Goal: Check status

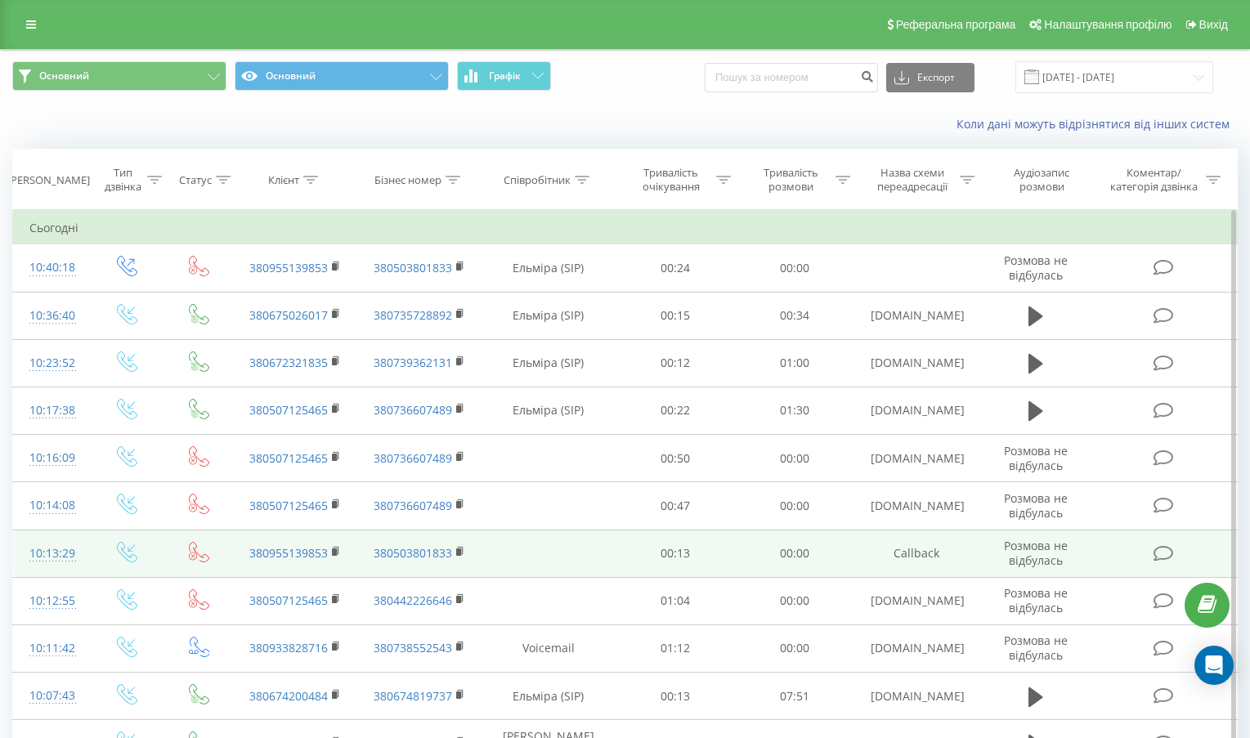
scroll to position [163, 0]
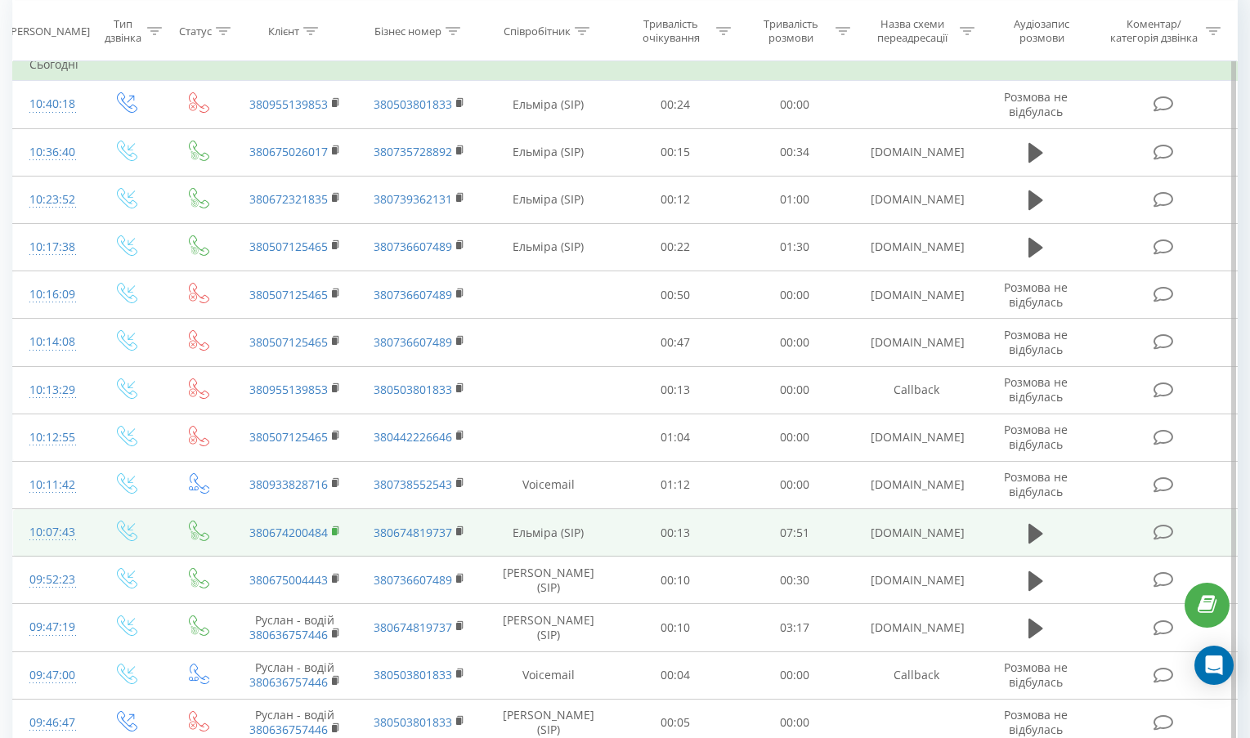
click at [336, 533] on rect at bounding box center [334, 531] width 5 height 7
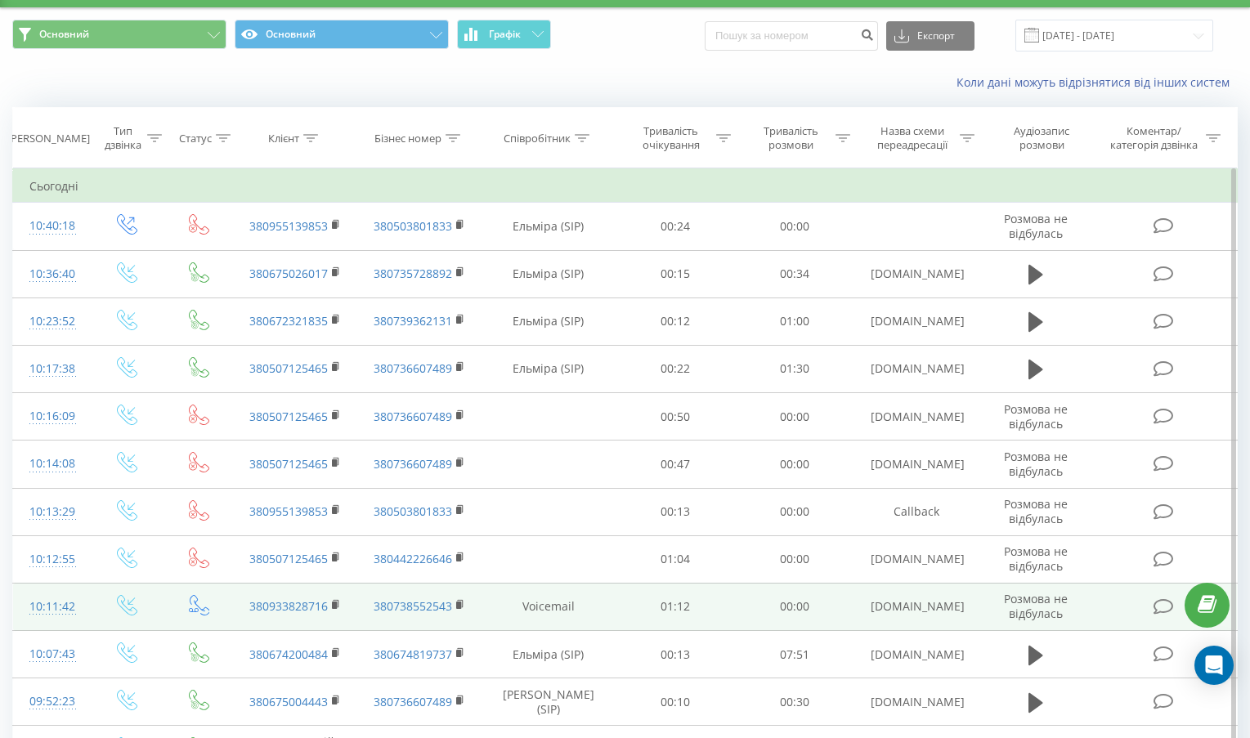
scroll to position [82, 0]
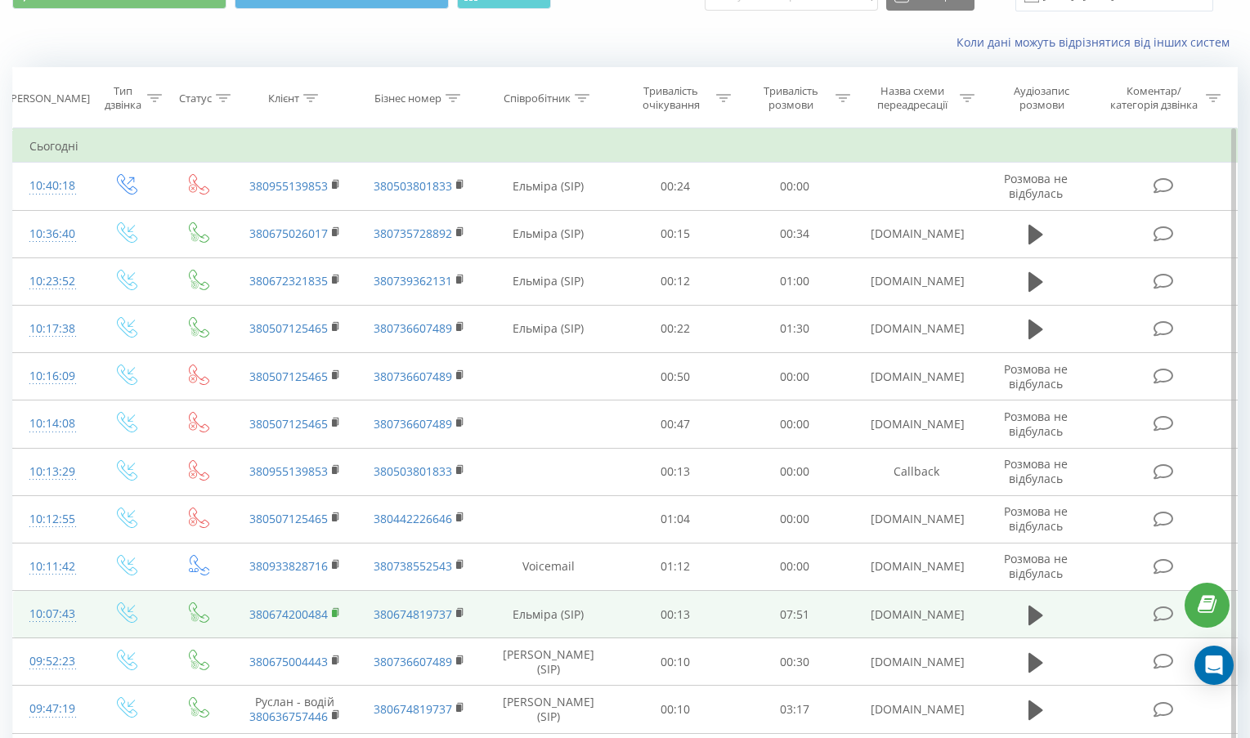
click at [334, 613] on rect at bounding box center [334, 613] width 5 height 7
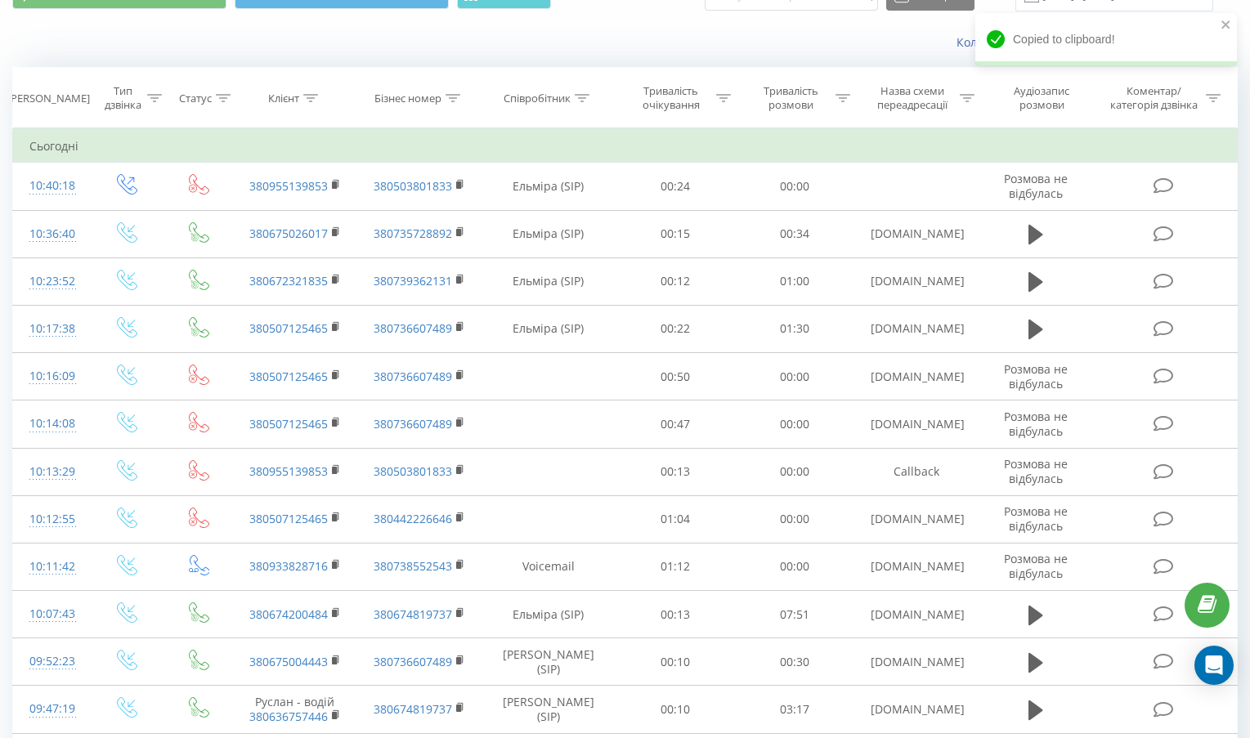
scroll to position [0, 0]
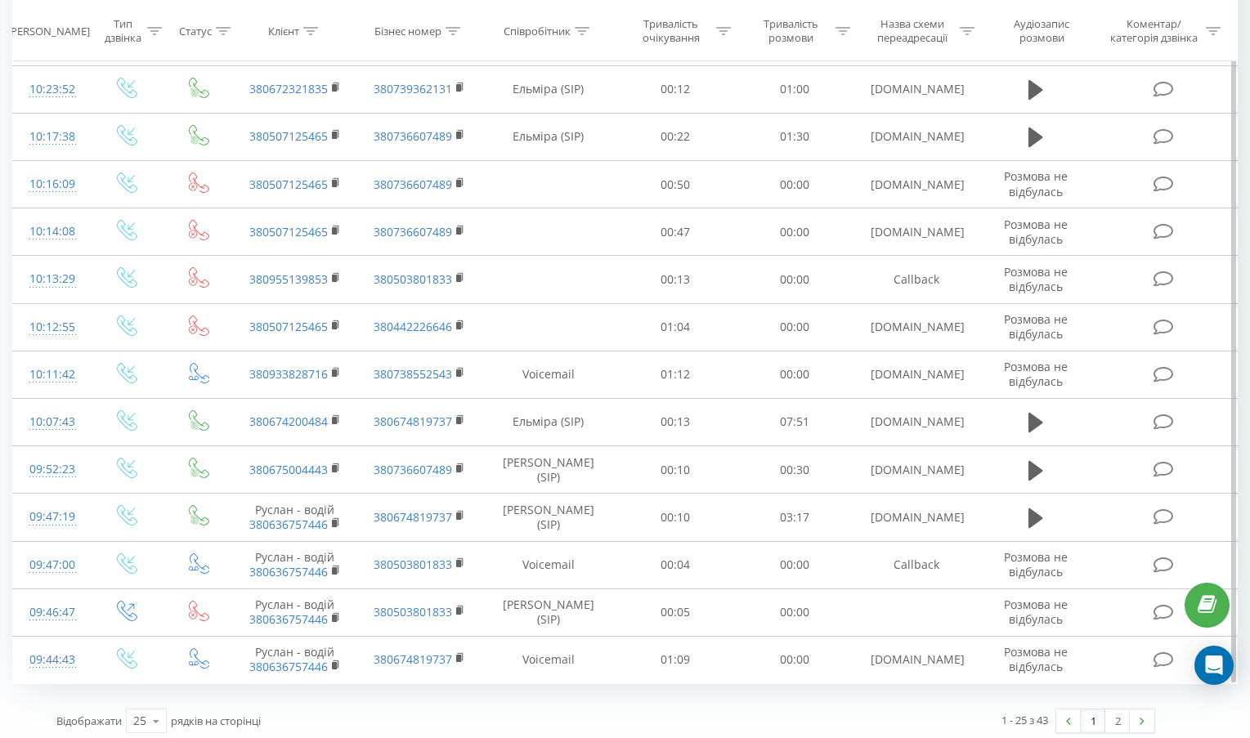
scroll to position [757, 0]
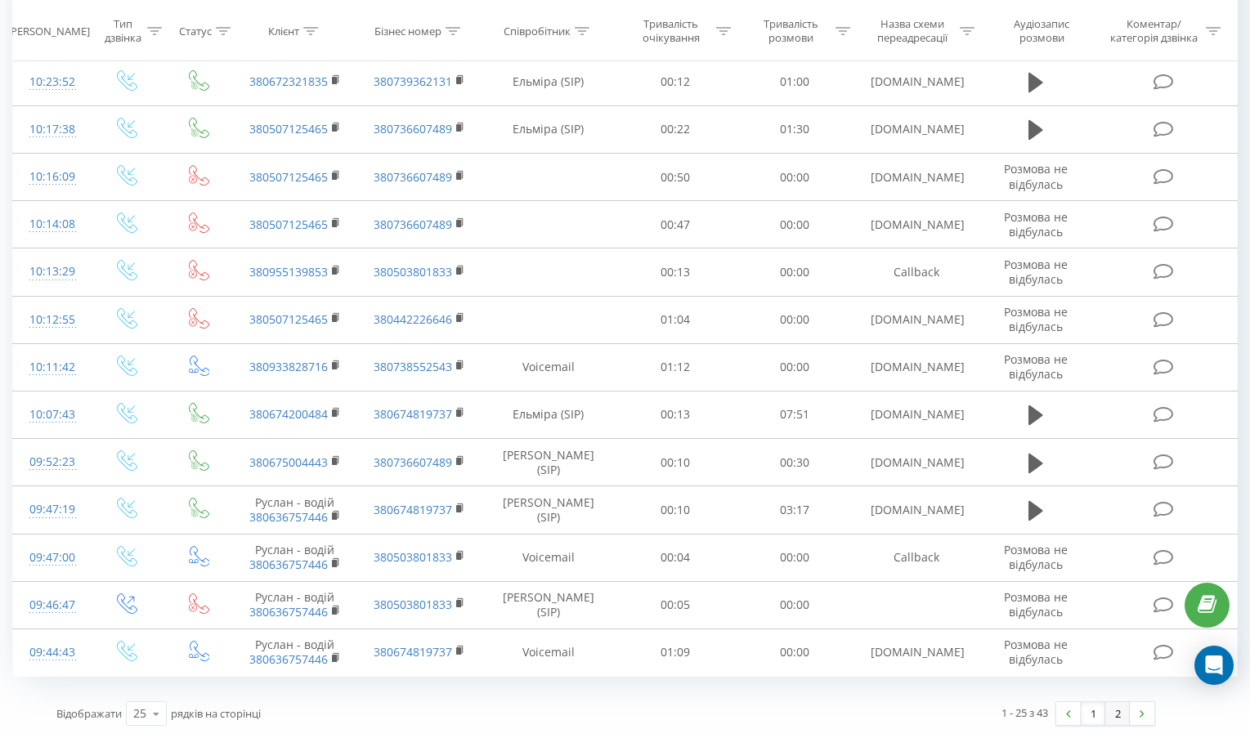
click at [1110, 722] on link "2" at bounding box center [1117, 713] width 25 height 23
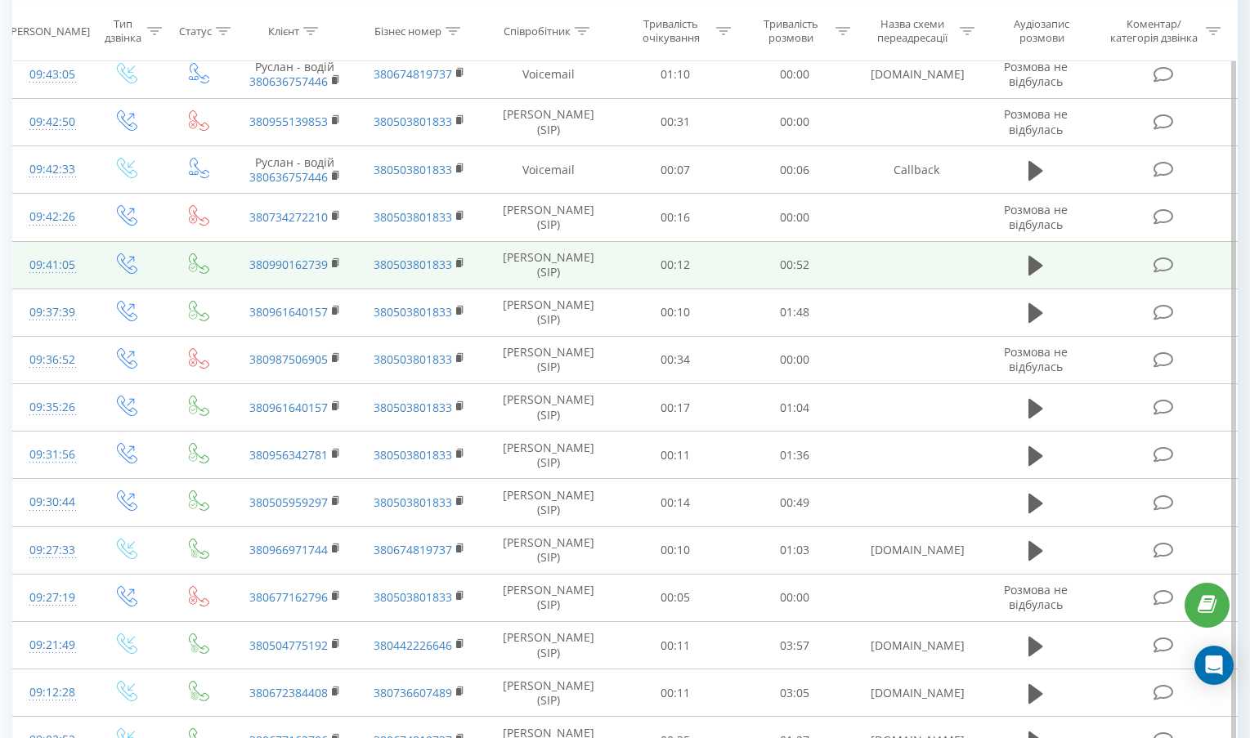
scroll to position [424, 0]
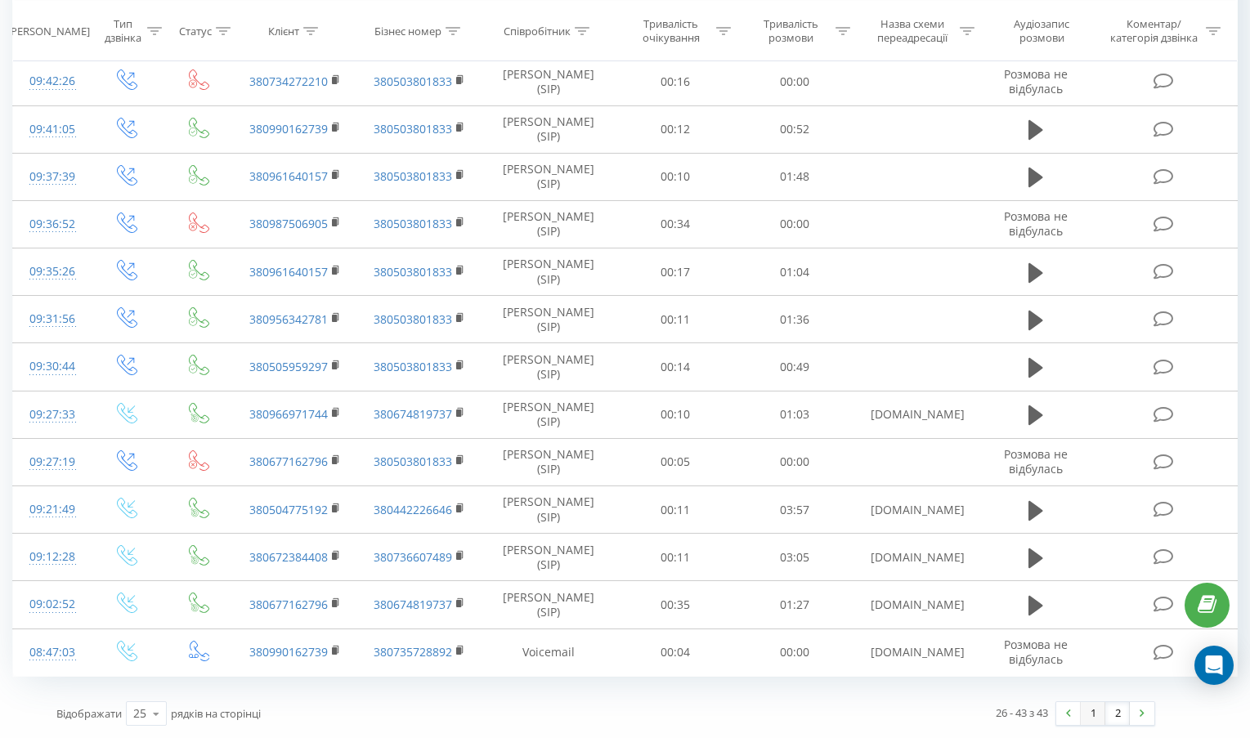
click at [1091, 719] on link "1" at bounding box center [1092, 713] width 25 height 23
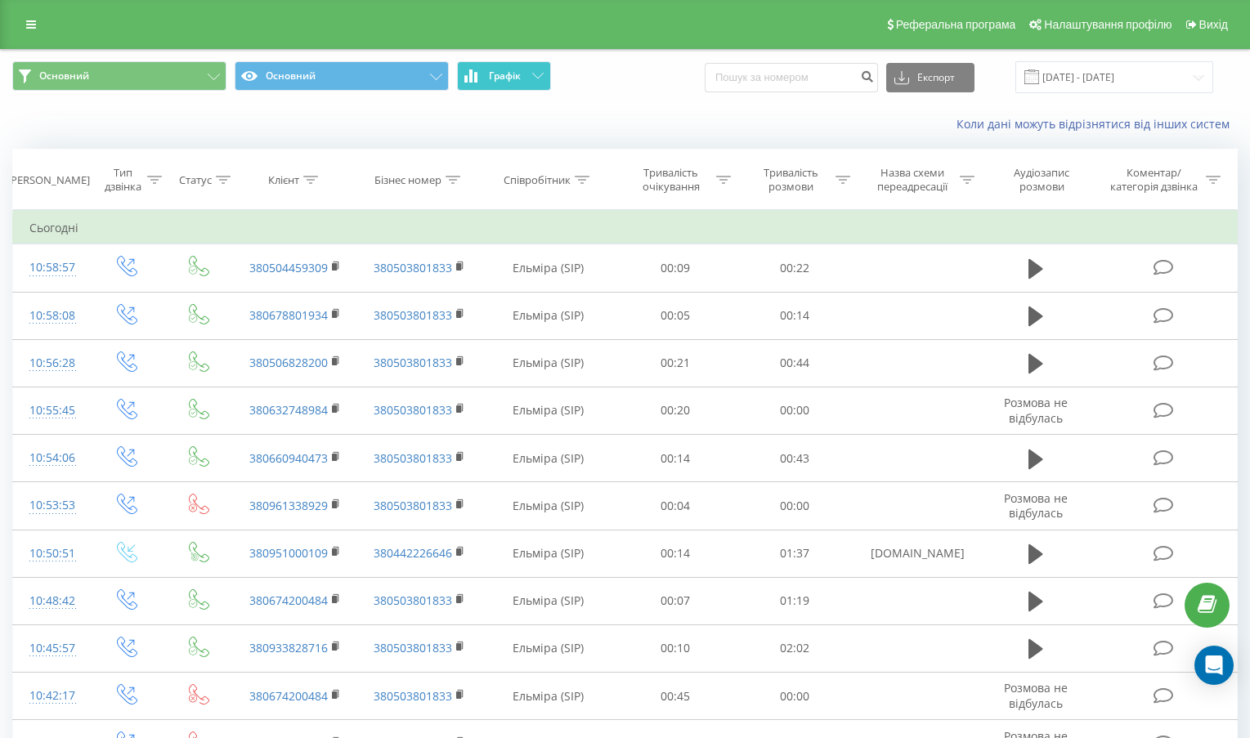
click at [488, 87] on button "Графік" at bounding box center [504, 75] width 94 height 29
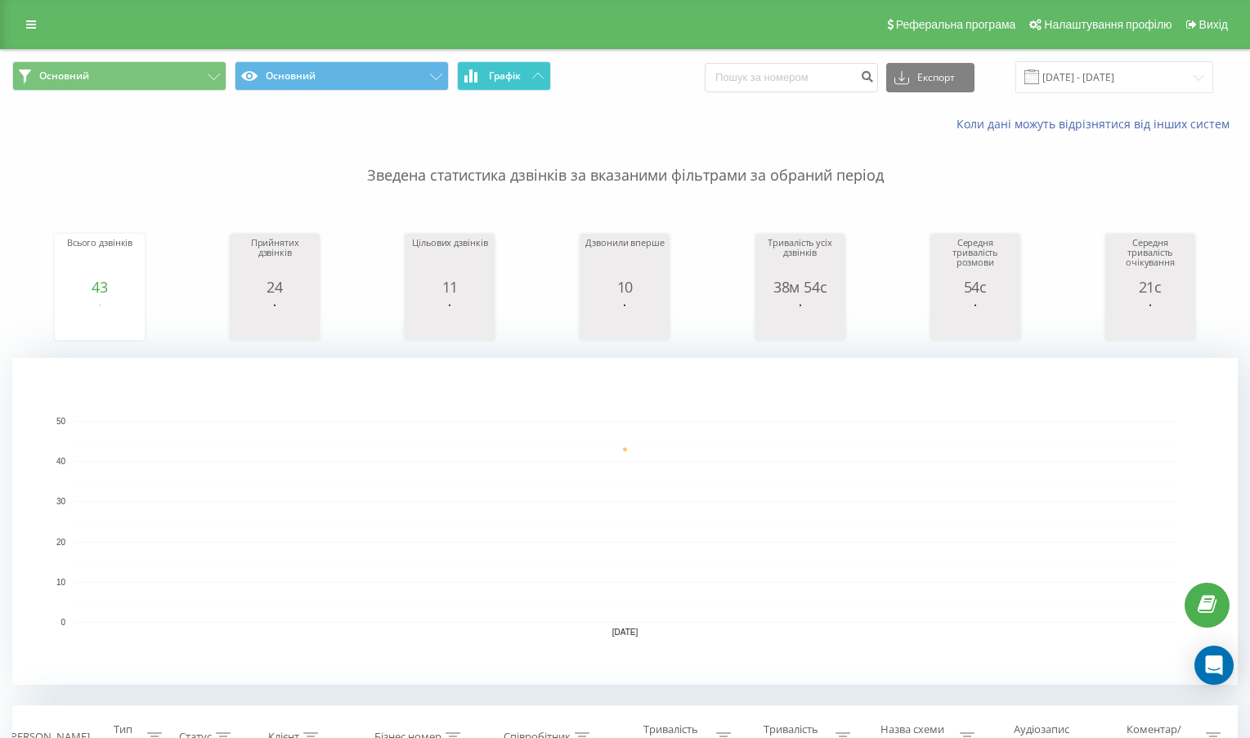
click at [488, 87] on button "Графік" at bounding box center [504, 75] width 94 height 29
